Goal: Task Accomplishment & Management: Complete application form

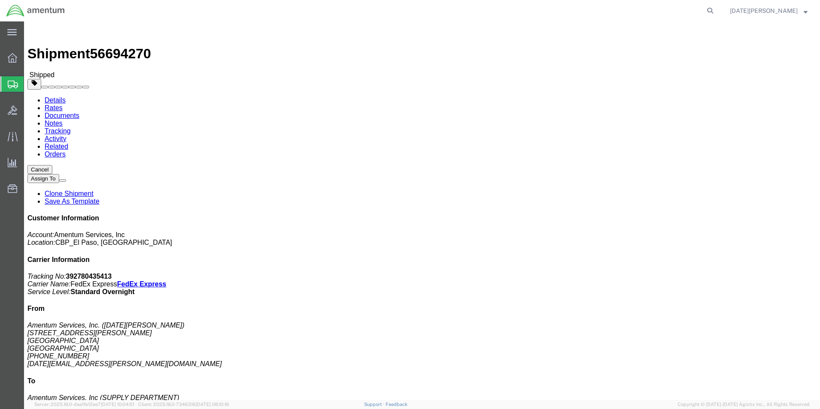
click at [0, 0] on span "Create from Template" at bounding box center [0, 0] width 0 height 0
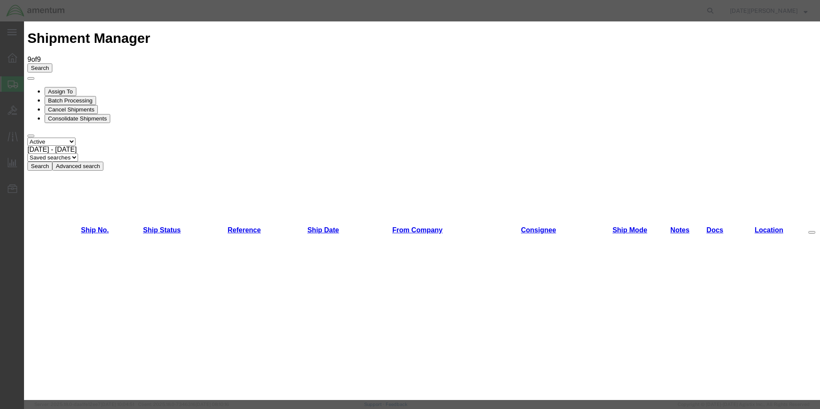
scroll to position [472, 0]
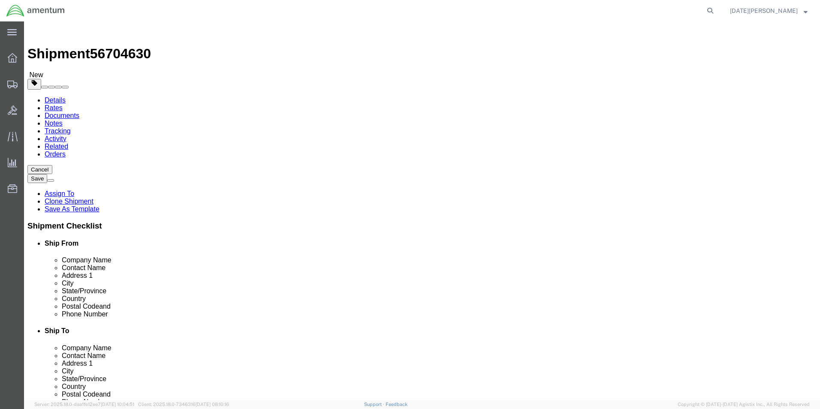
select select "49939"
select select "49947"
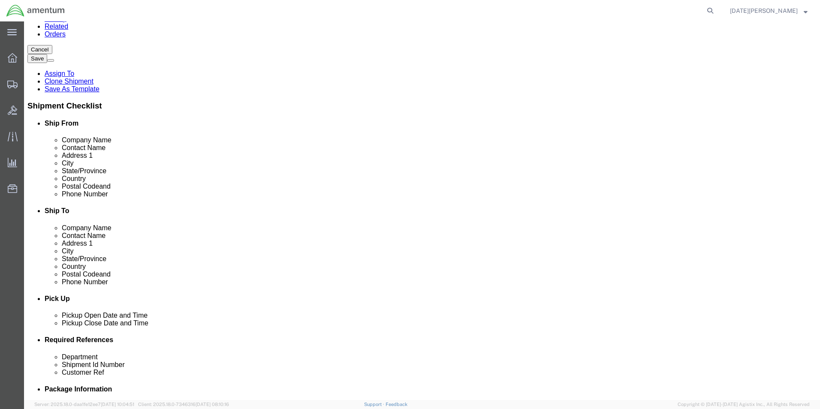
scroll to position [300, 0]
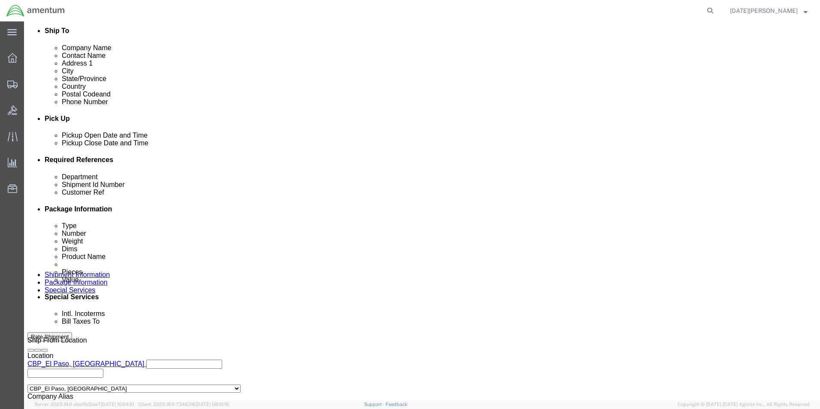
click input "text"
type input "CBP"
type input "96038"
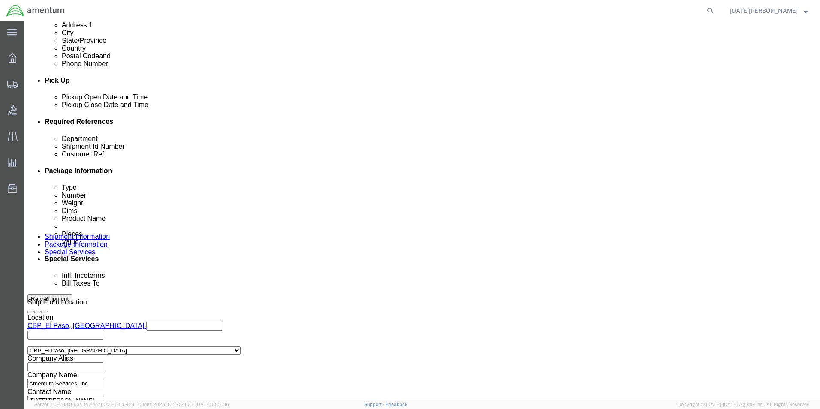
scroll to position [358, 0]
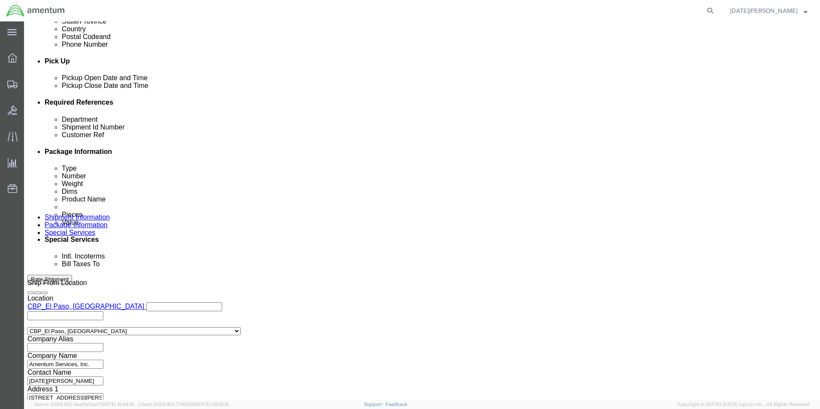
click button "Continue"
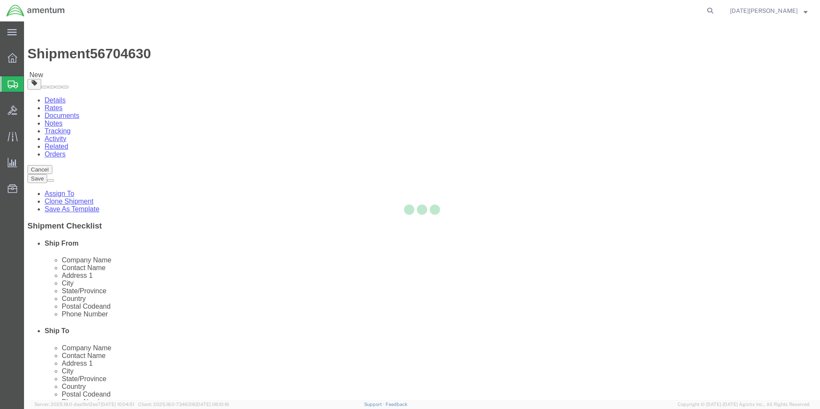
select select "YRPK"
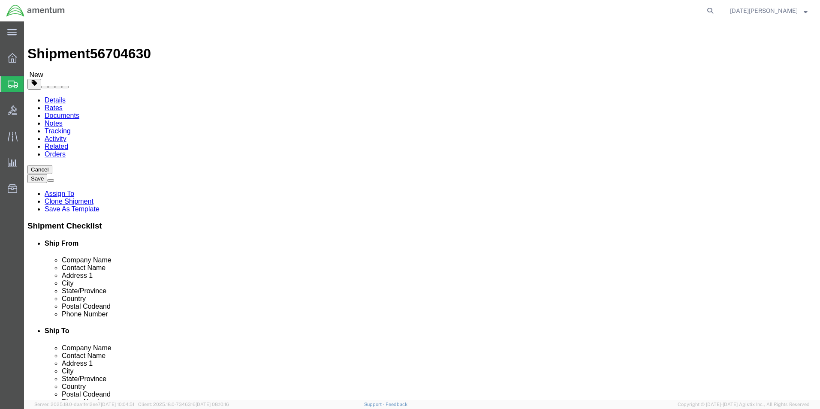
click input "text"
type input "18"
type input "12"
type input "14.75"
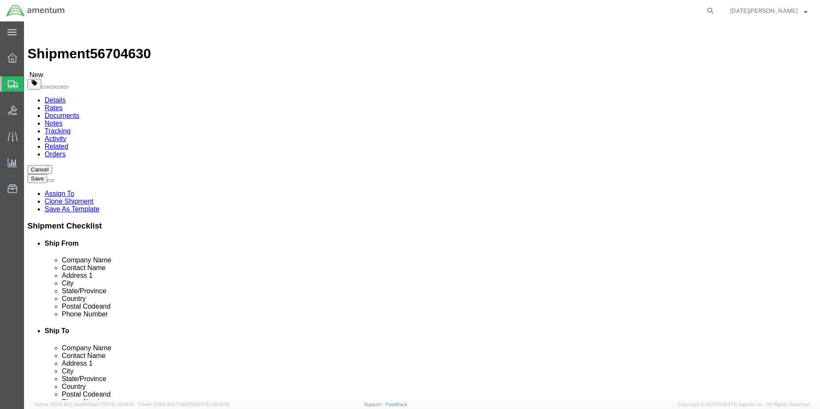
click link "Add Content"
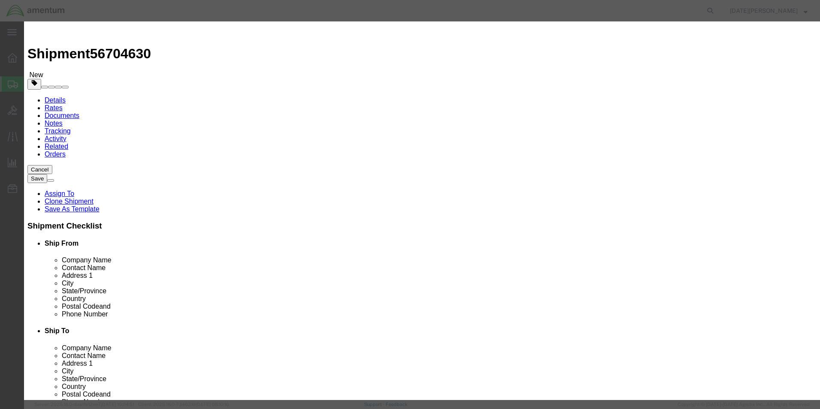
click input "text"
type input "SEARCHLIGHT"
type input "1"
type input "1000"
select select "USD"
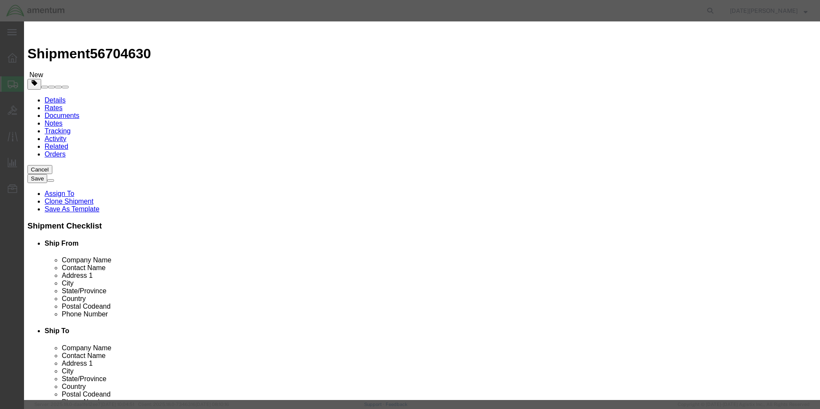
click button "Save & Close"
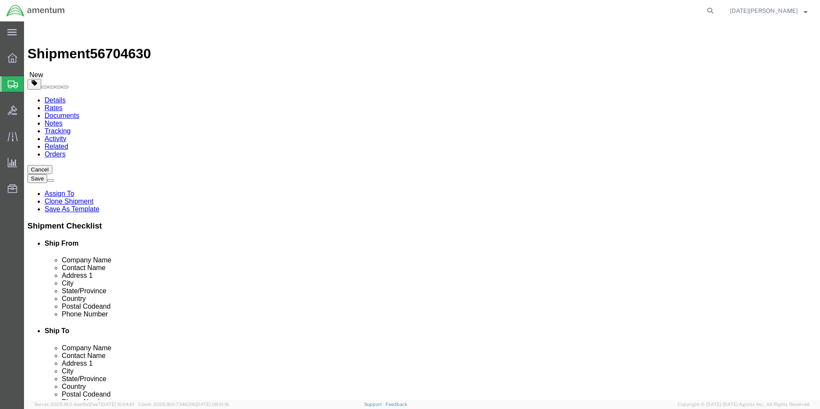
click button "Rate Shipment"
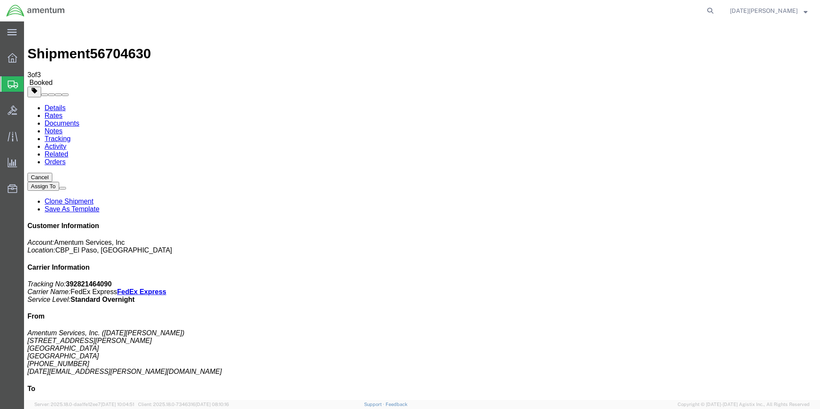
click at [716, 12] on icon at bounding box center [710, 11] width 12 height 12
click at [592, 15] on input "search" at bounding box center [573, 10] width 261 height 21
type input "56691893"
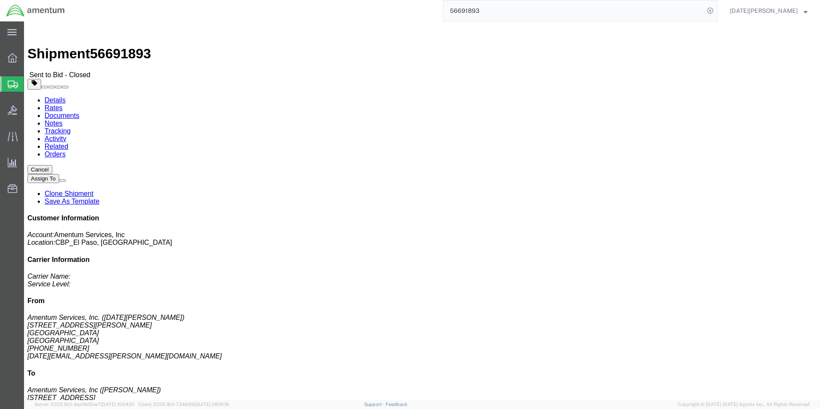
click link "Rates"
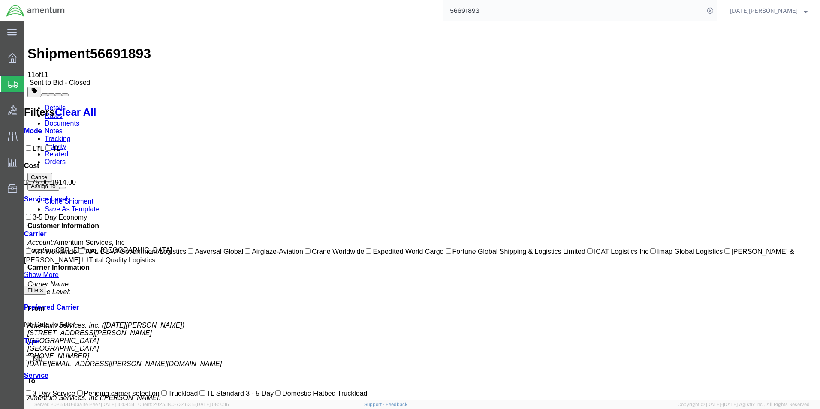
click at [44, 145] on label "LTL" at bounding box center [34, 148] width 20 height 7
click at [31, 145] on input "LTL" at bounding box center [29, 148] width 6 height 6
click at [44, 145] on label "LTL" at bounding box center [34, 148] width 20 height 7
click at [31, 145] on input "LTL" at bounding box center [29, 148] width 6 height 6
checkbox input "false"
